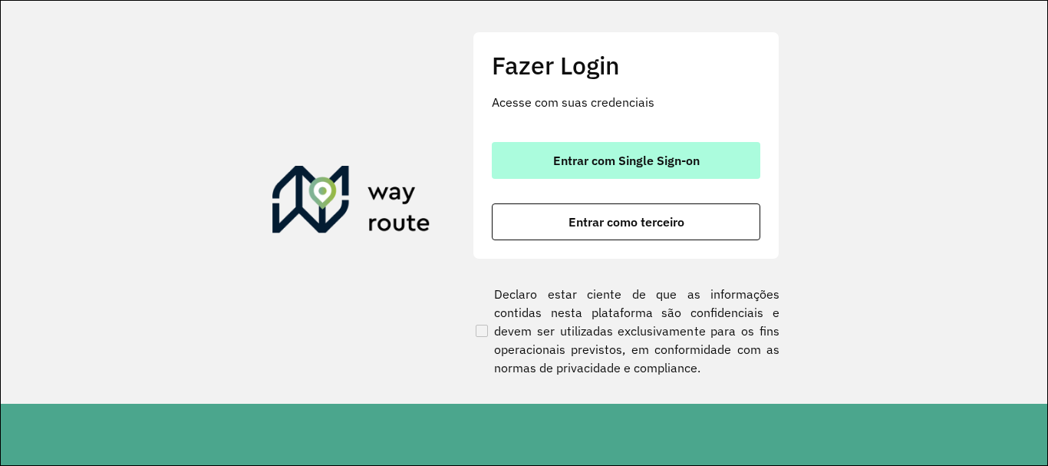
scroll to position [1006, 0]
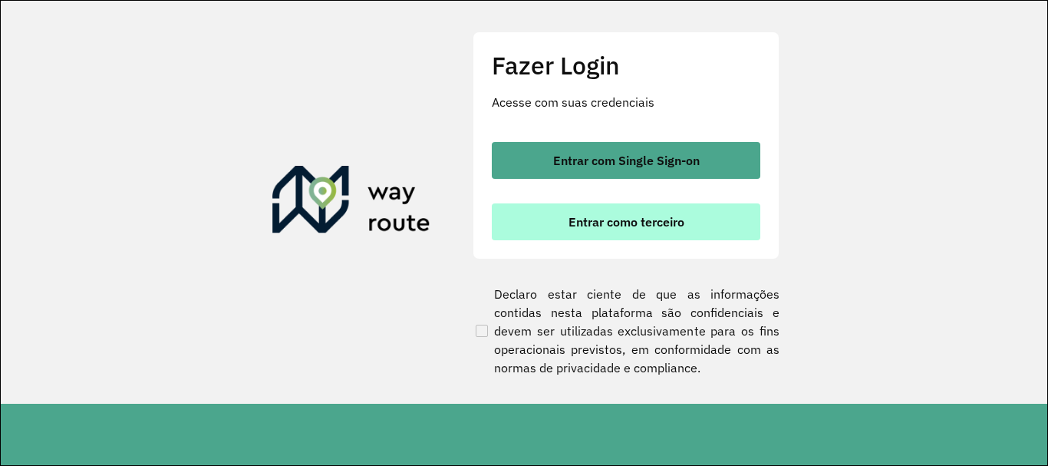
click at [592, 222] on span "Entrar como terceiro" at bounding box center [627, 222] width 116 height 12
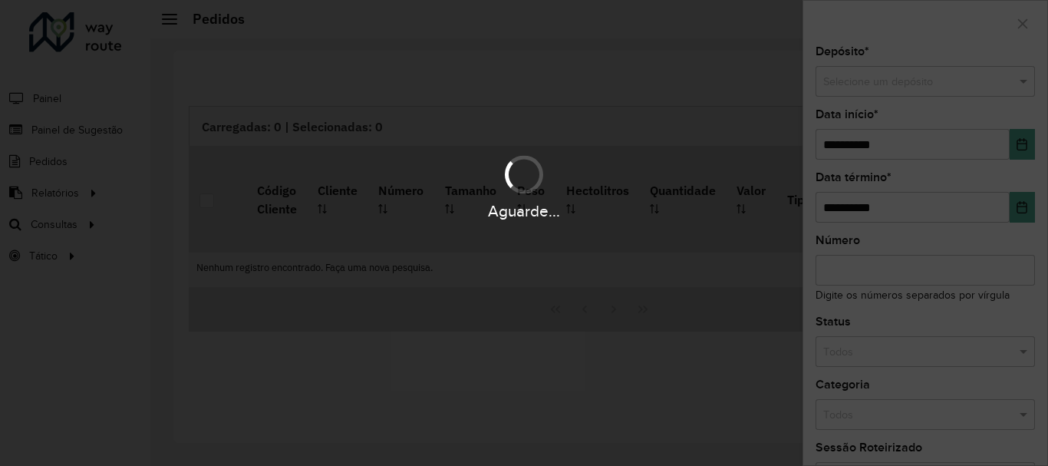
scroll to position [1006, 0]
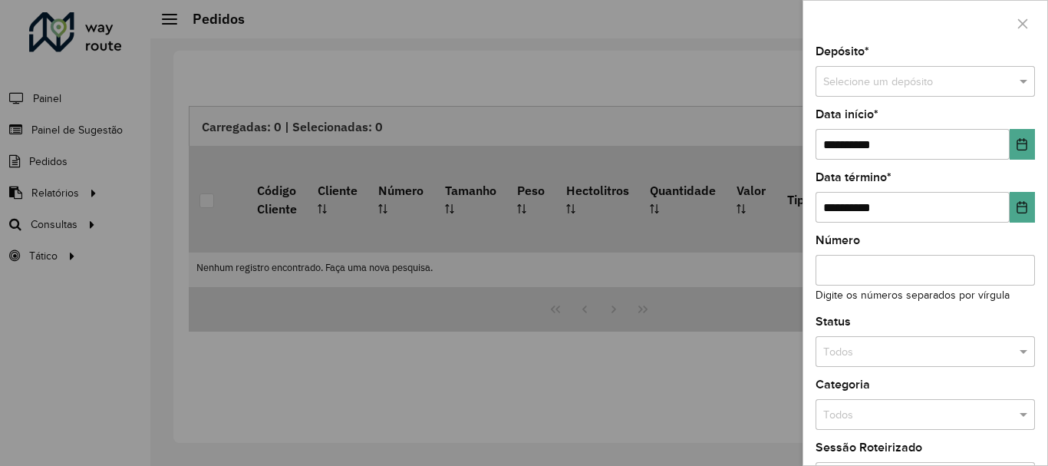
click at [52, 220] on div at bounding box center [524, 233] width 1048 height 466
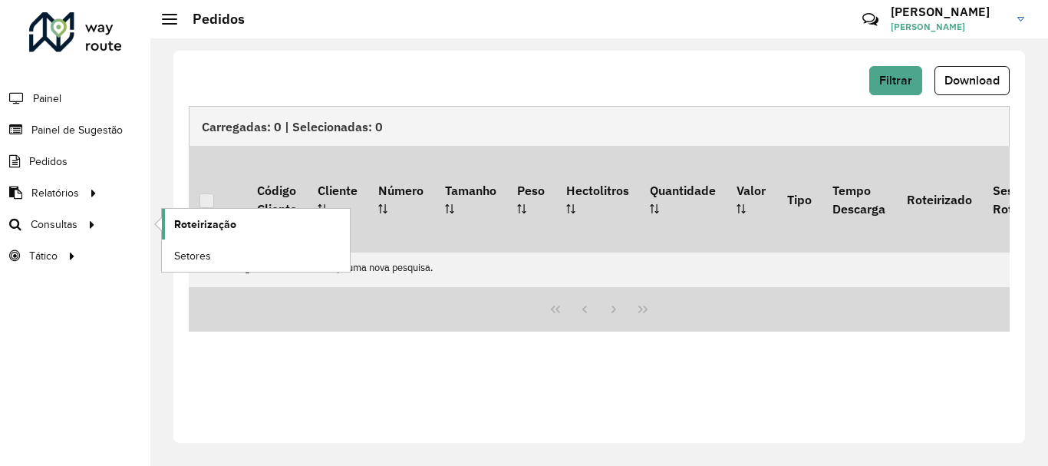
click at [195, 220] on span "Roteirização" at bounding box center [205, 224] width 62 height 16
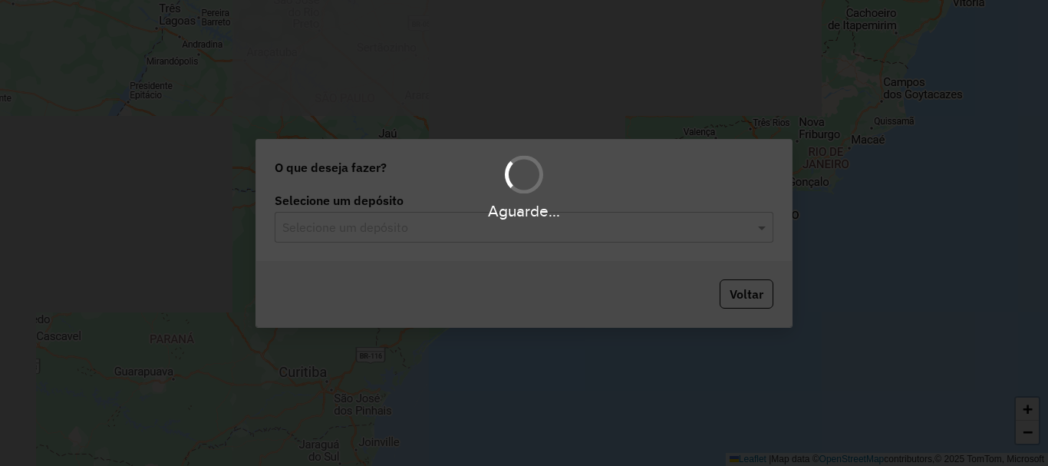
scroll to position [1006, 0]
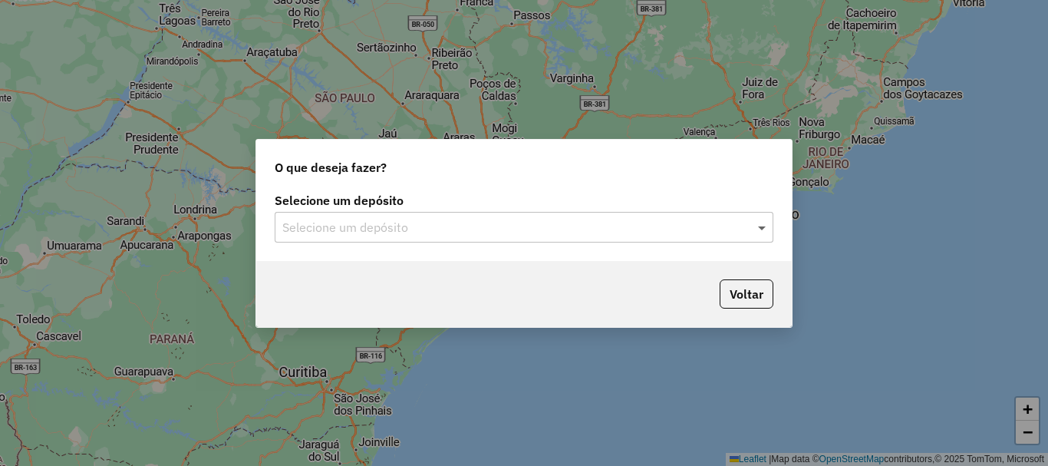
click at [759, 231] on span at bounding box center [763, 227] width 19 height 18
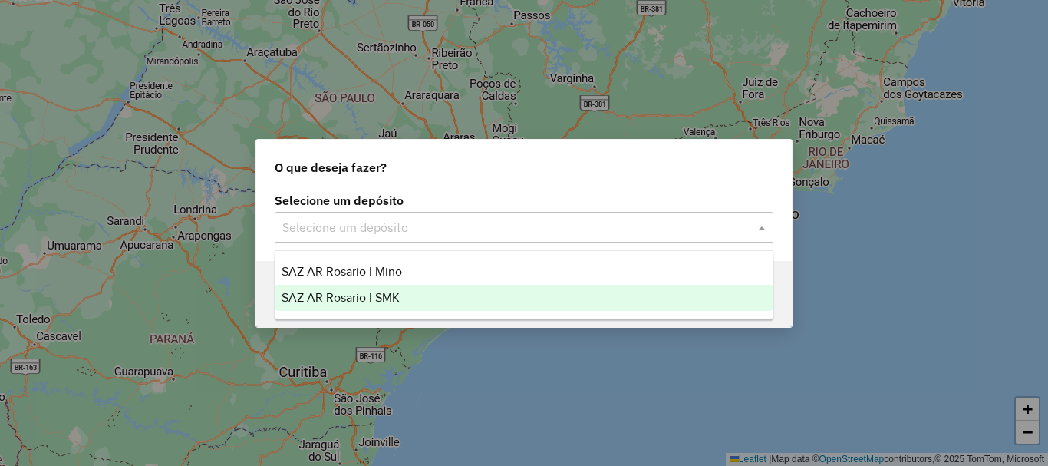
click at [313, 295] on span "SAZ AR Rosario I SMK" at bounding box center [341, 297] width 118 height 13
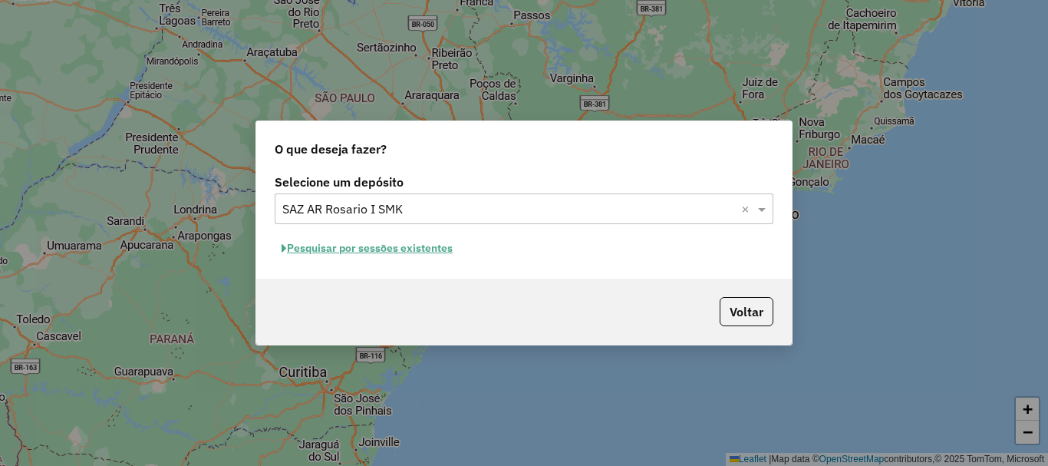
click at [317, 250] on button "Pesquisar por sessões existentes" at bounding box center [367, 248] width 185 height 24
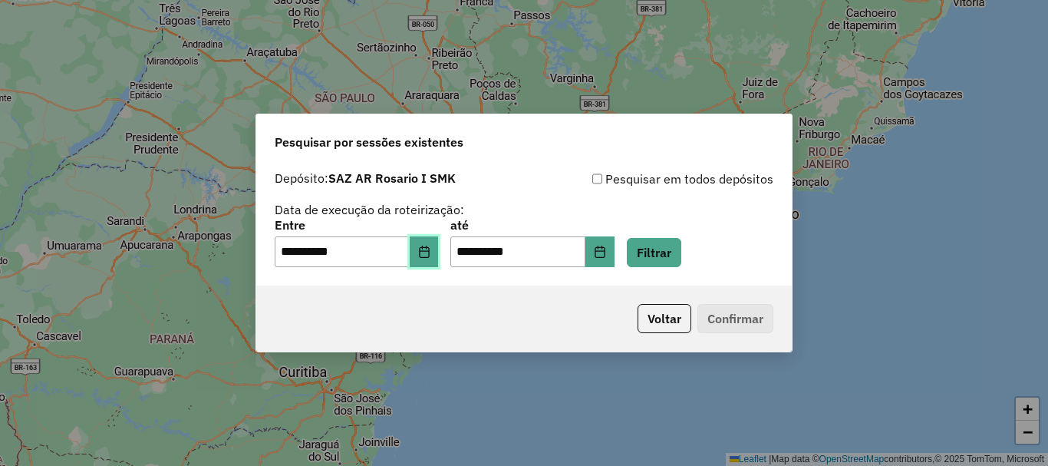
click at [431, 254] on icon "Choose Date" at bounding box center [424, 252] width 12 height 12
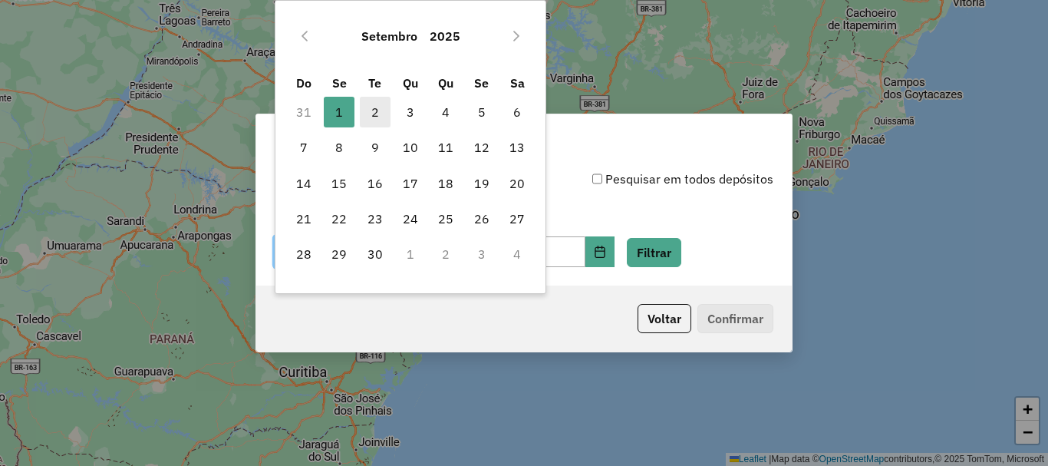
click at [373, 109] on span "2" at bounding box center [375, 112] width 31 height 31
type input "**********"
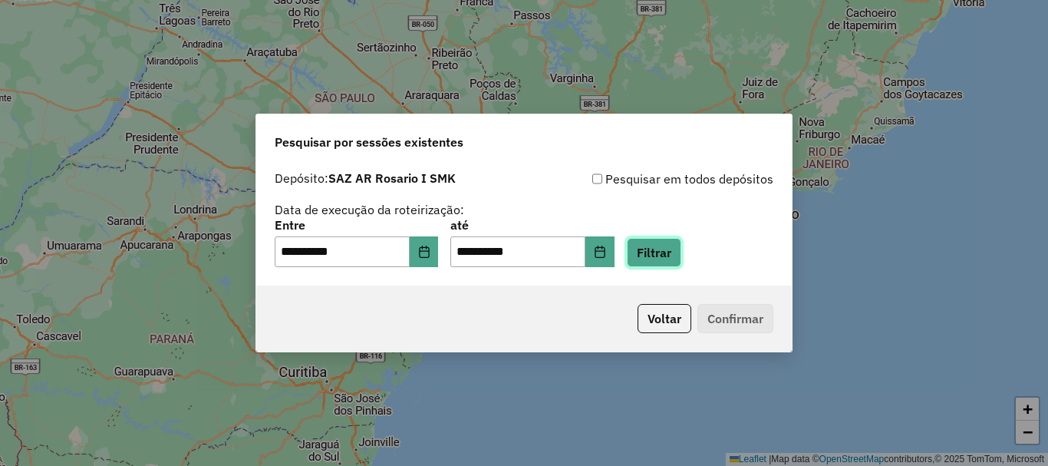
click at [662, 254] on button "Filtrar" at bounding box center [654, 252] width 54 height 29
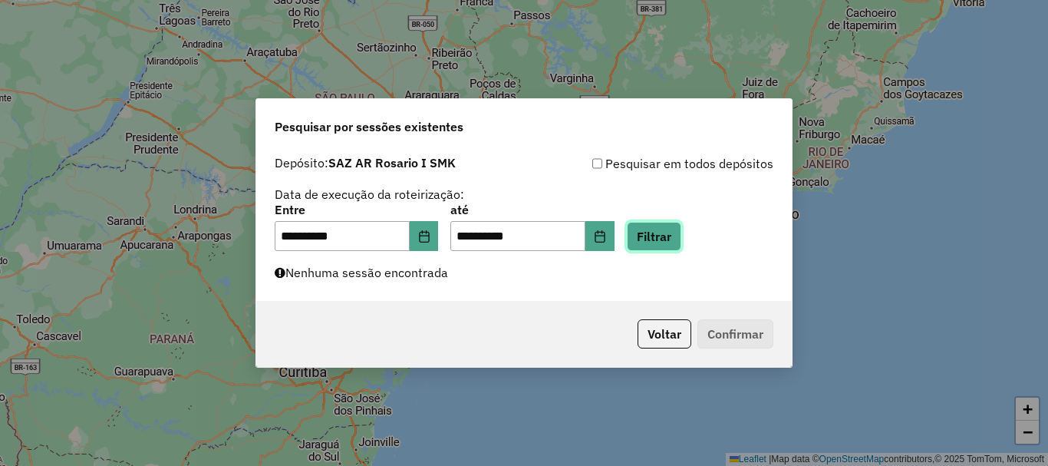
click at [678, 239] on button "Filtrar" at bounding box center [654, 236] width 54 height 29
